Goal: Information Seeking & Learning: Learn about a topic

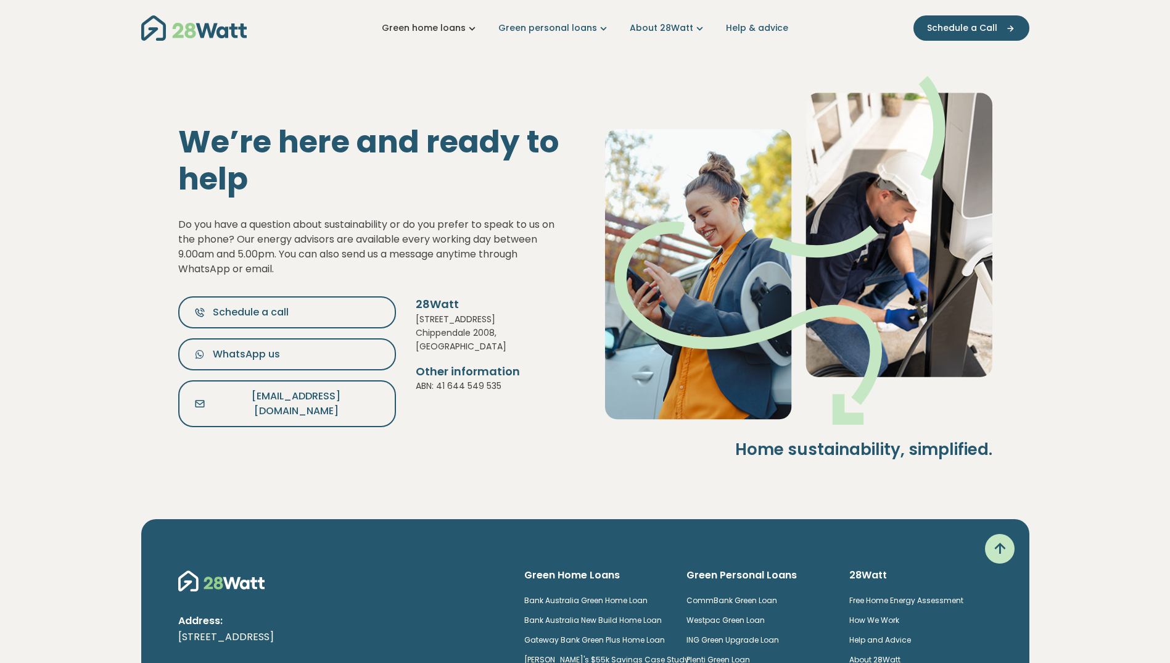
click at [455, 22] on link "Green home loans" at bounding box center [430, 28] width 97 height 13
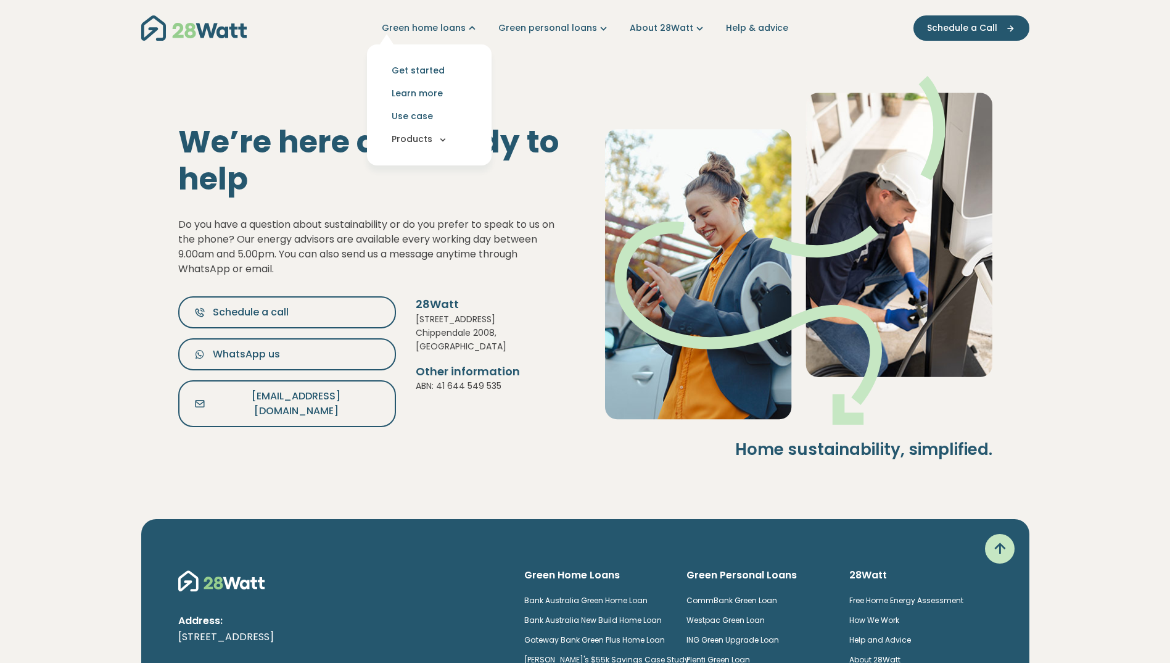
click at [428, 138] on button "Products" at bounding box center [429, 139] width 105 height 23
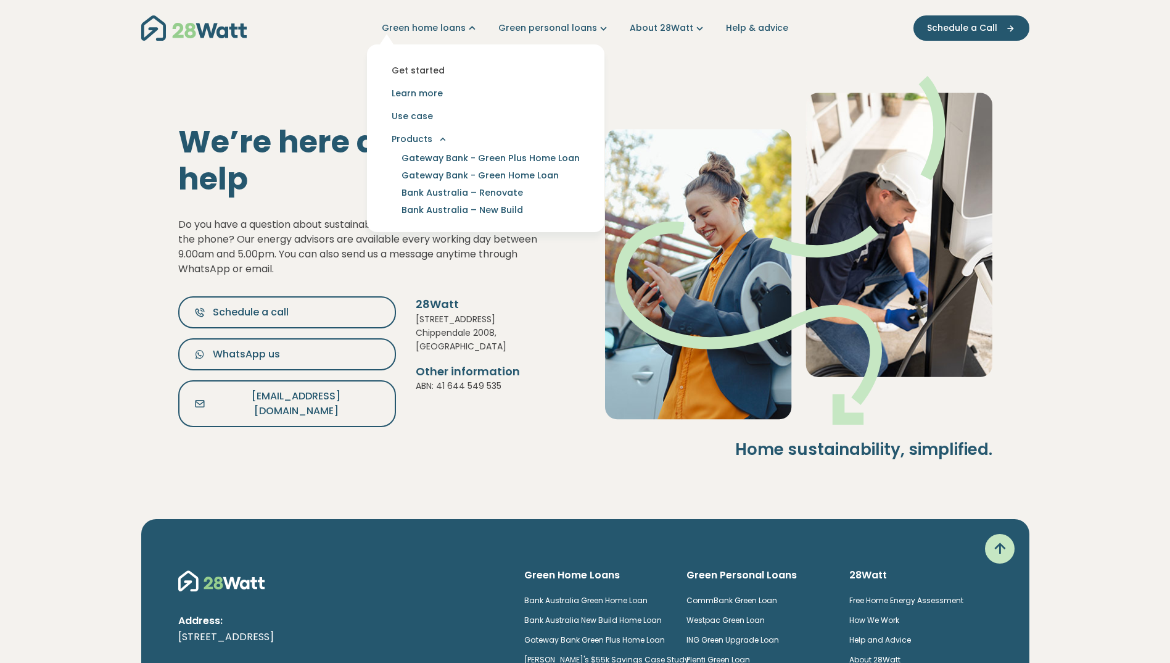
click at [413, 70] on link "Get started" at bounding box center [486, 70] width 218 height 23
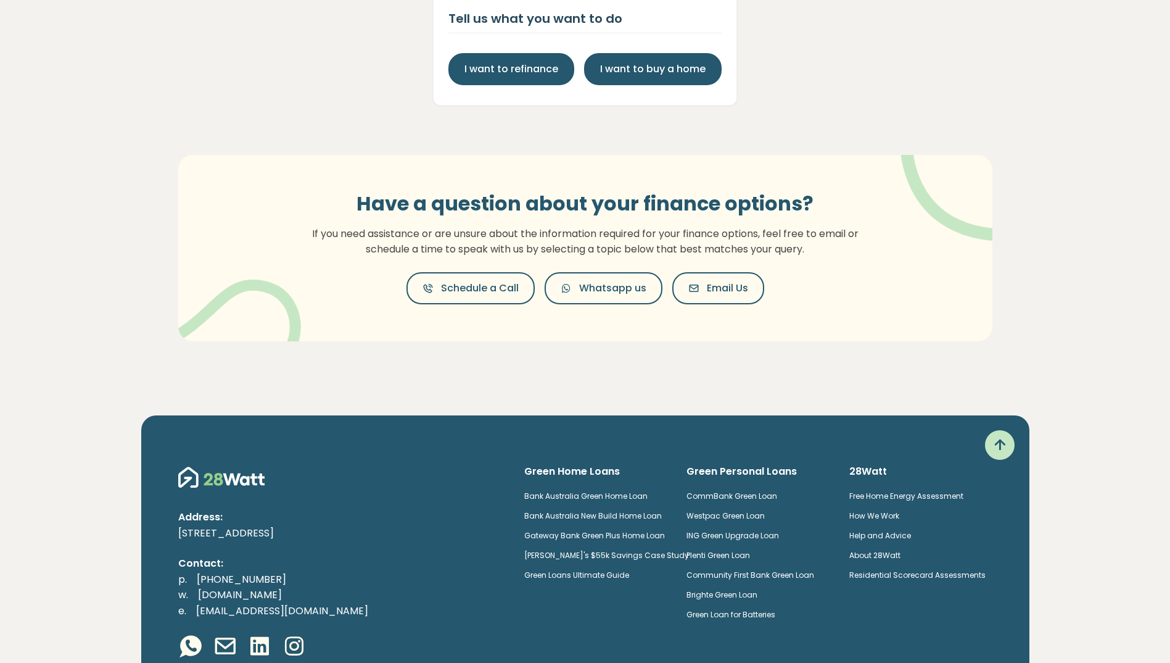
scroll to position [277, 0]
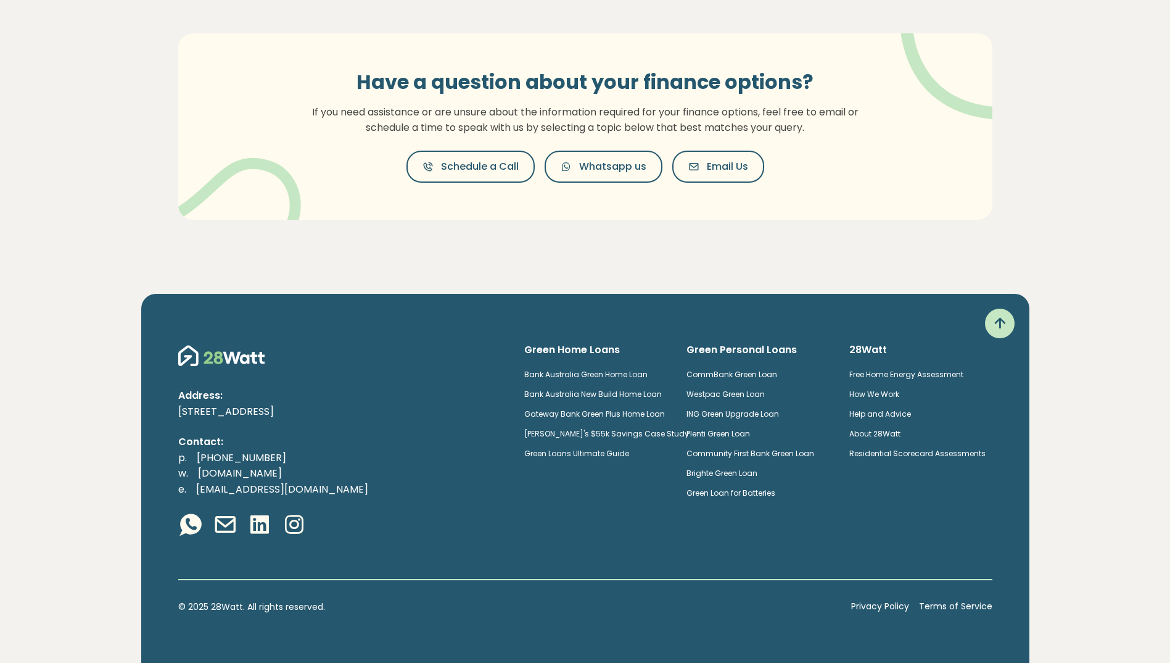
click at [914, 373] on link "Free Home Energy Assessment" at bounding box center [907, 374] width 114 height 10
